Goal: Task Accomplishment & Management: Complete application form

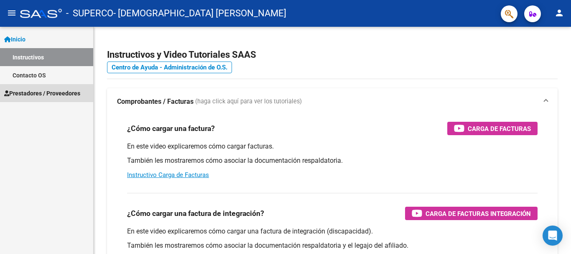
click at [61, 94] on span "Prestadores / Proveedores" at bounding box center [42, 93] width 76 height 9
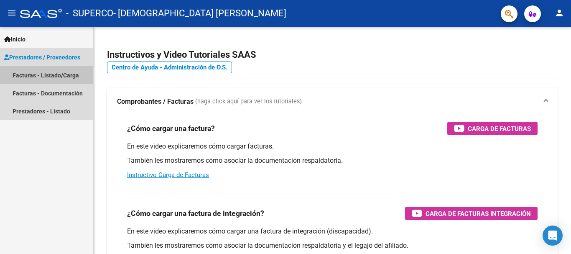
click at [67, 69] on link "Facturas - Listado/Carga" at bounding box center [46, 75] width 93 height 18
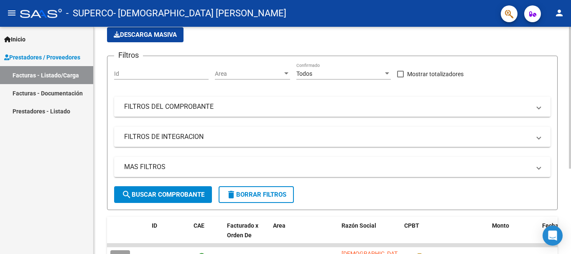
scroll to position [136, 0]
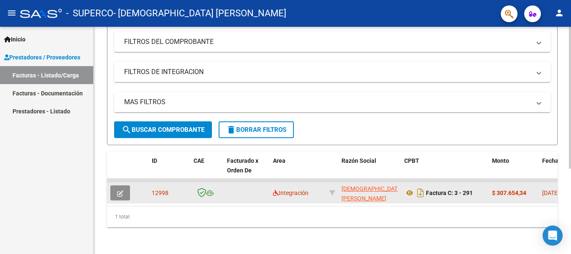
click at [114, 185] on button "button" at bounding box center [120, 192] width 20 height 15
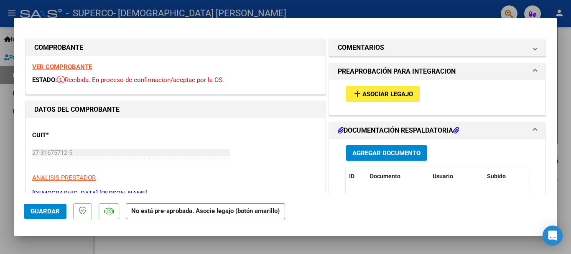
click at [360, 89] on button "add Asociar Legajo" at bounding box center [382, 93] width 74 height 15
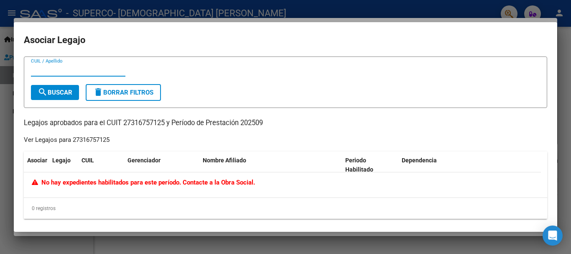
scroll to position [4, 0]
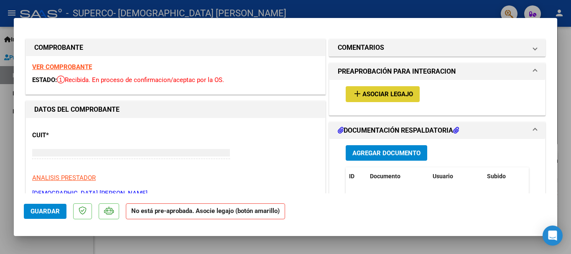
type input "$ 0,00"
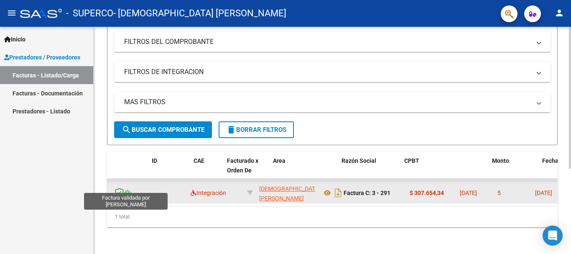
scroll to position [0, 0]
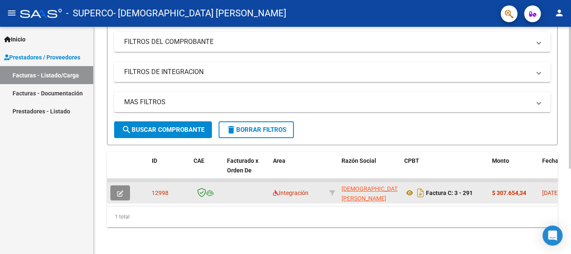
click at [119, 190] on icon "button" at bounding box center [120, 193] width 6 height 6
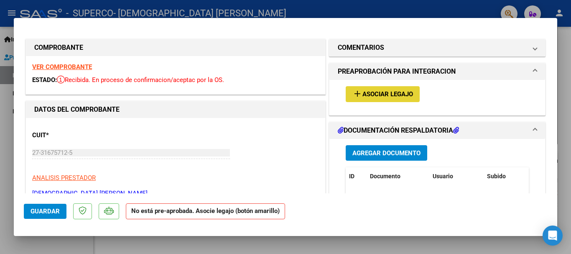
click at [355, 101] on button "add Asociar Legajo" at bounding box center [382, 93] width 74 height 15
type input "$ 0,00"
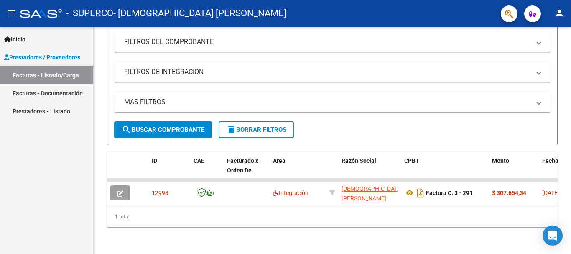
scroll to position [136, 0]
click at [564, 15] on button "person" at bounding box center [558, 13] width 17 height 17
click at [531, 52] on mat-icon "exit_to_app" at bounding box center [528, 55] width 10 height 10
